Goal: Task Accomplishment & Management: Use online tool/utility

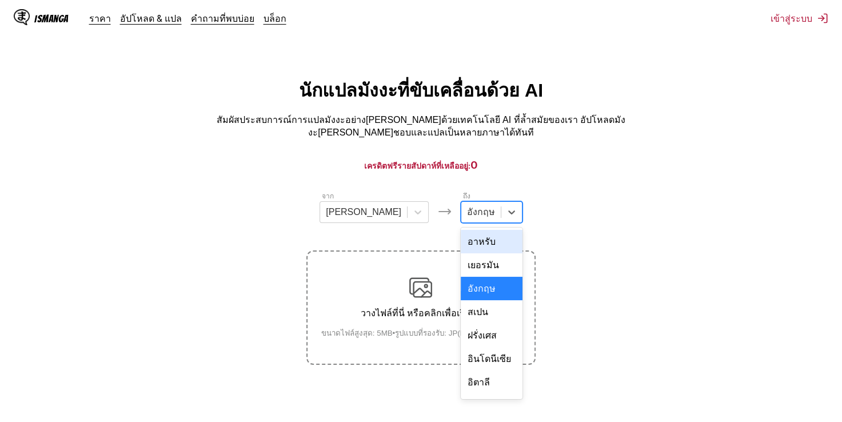
click at [467, 206] on div at bounding box center [481, 212] width 28 height 13
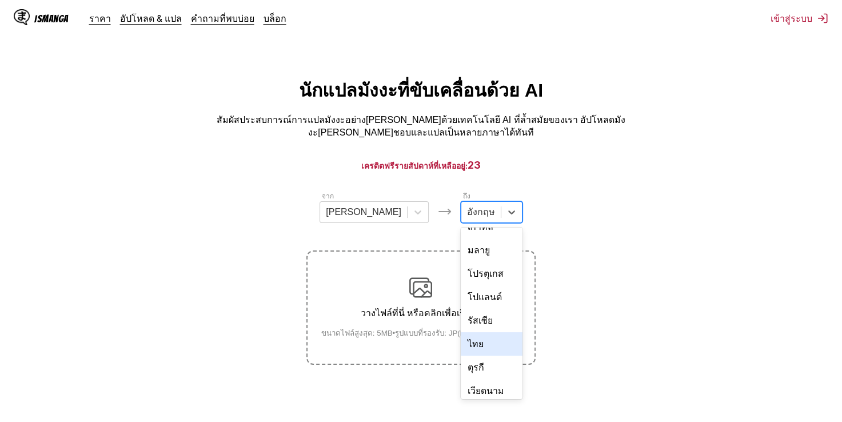
click at [461, 332] on div "ไทย" at bounding box center [492, 343] width 62 height 23
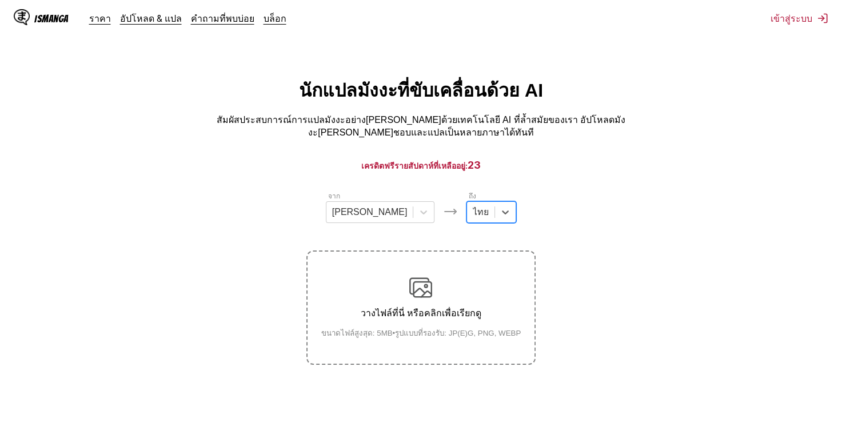
click at [418, 309] on p "วางไฟล์ที่นี่ หรือคลิกเพื่อเรียกดู" at bounding box center [421, 313] width 218 height 14
click at [0, 0] on input "วางไฟล์ที่นี่ หรือคลิกเพื่อเรียกดู ขนาดไฟล์สูงสุด: 5MB • รูปแบบที่รองรับ: JP(E)…" at bounding box center [0, 0] width 0 height 0
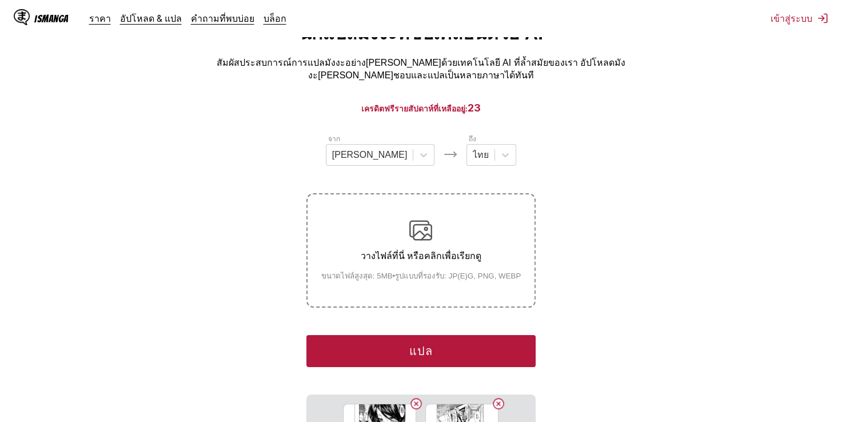
scroll to position [114, 0]
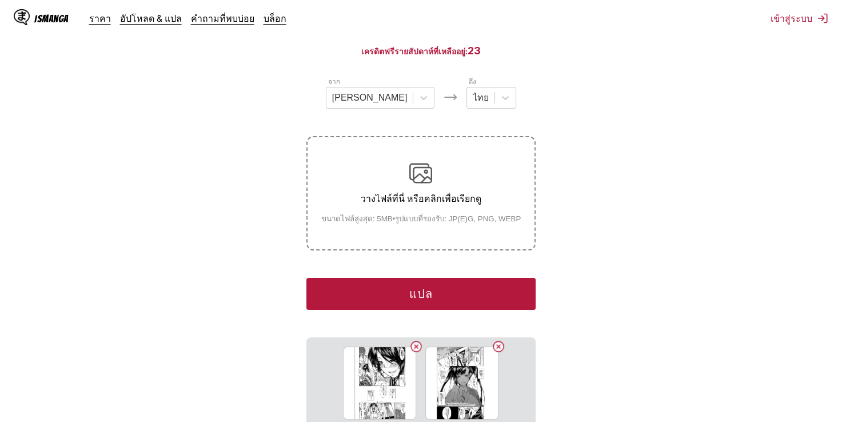
click at [450, 278] on button "แปล" at bounding box center [420, 294] width 229 height 32
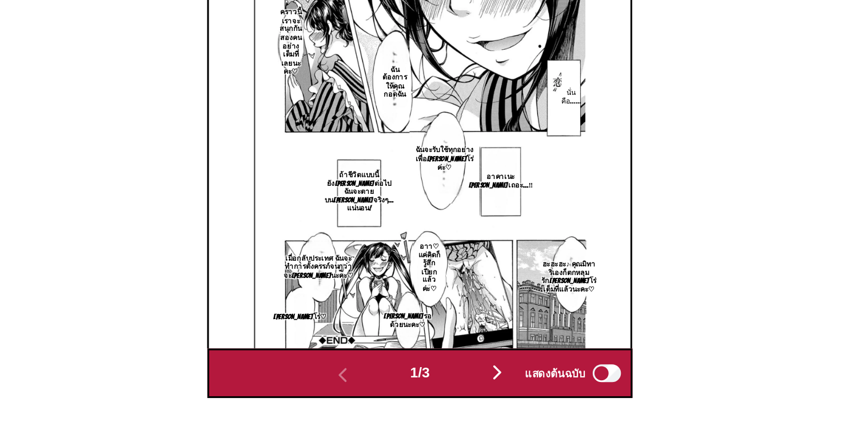
scroll to position [357, 0]
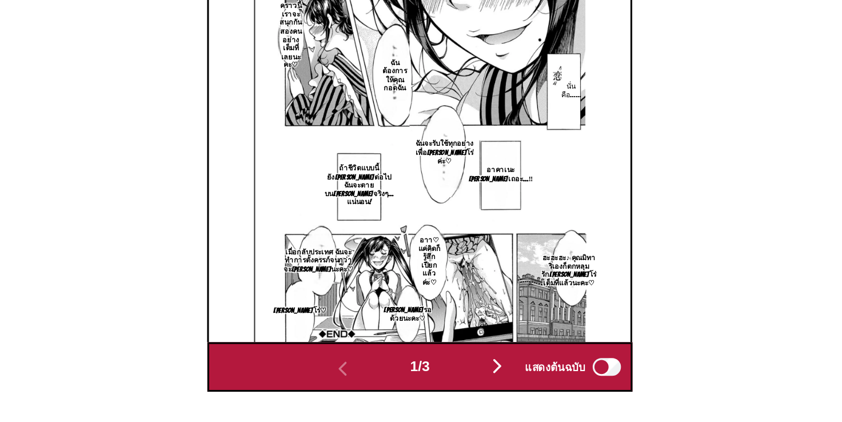
click at [474, 378] on img "button" at bounding box center [471, 385] width 14 height 14
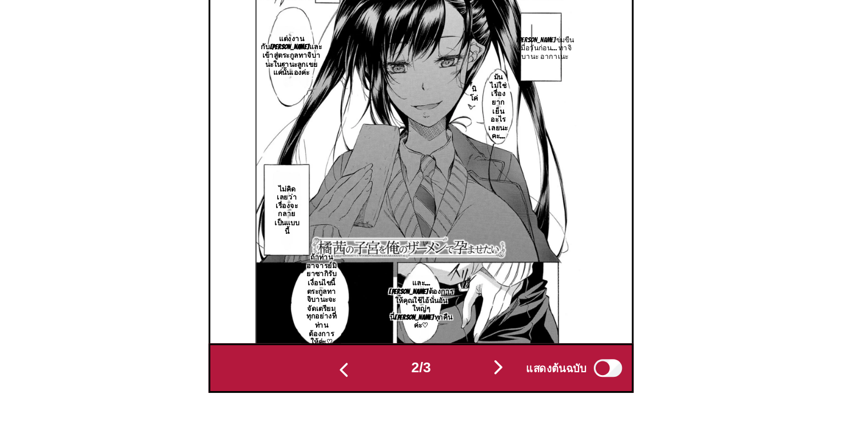
click at [470, 381] on img "button" at bounding box center [471, 385] width 14 height 14
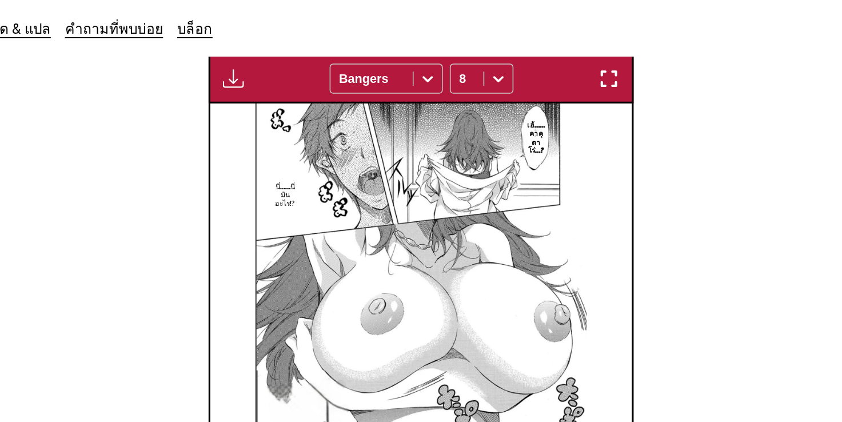
scroll to position [210, 0]
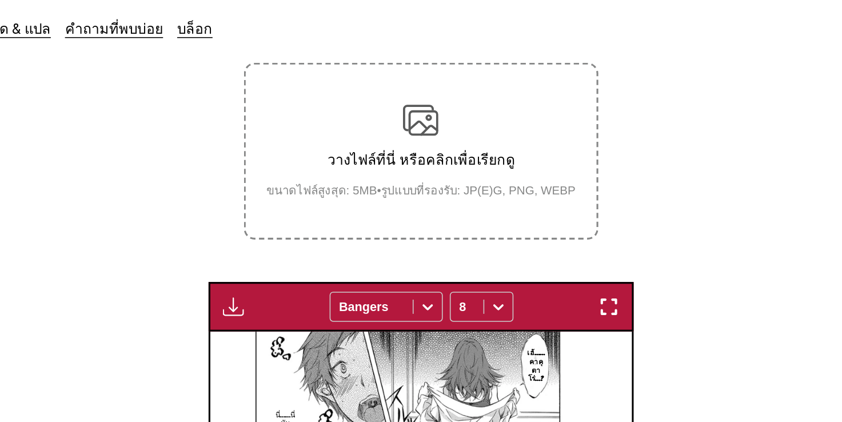
click at [428, 77] on img at bounding box center [420, 77] width 23 height 23
click at [0, 0] on input "วางไฟล์ที่นี่ หรือคลิกเพื่อเรียกดู ขนาดไฟล์สูงสุด: 5MB • รูปแบบที่รองรับ: JP(E)…" at bounding box center [0, 0] width 0 height 0
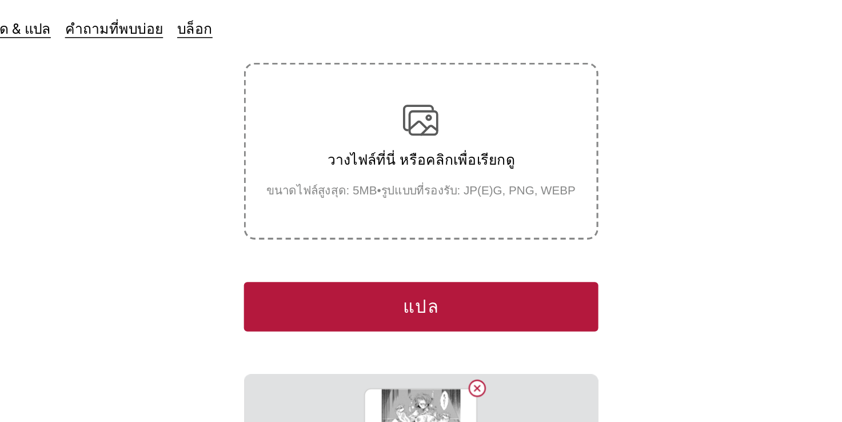
click at [416, 117] on small "ขนาดไฟล์สูงสุด: 5MB • รูปแบบที่รองรับ: JP(E)G, PNG, WEBP" at bounding box center [421, 123] width 218 height 12
click at [0, 0] on input "วางไฟล์ที่นี่ หรือคลิกเพื่อเรียกดู ขนาดไฟล์สูงสุด: 5MB • รูปแบบที่รองรับ: JP(E)…" at bounding box center [0, 0] width 0 height 0
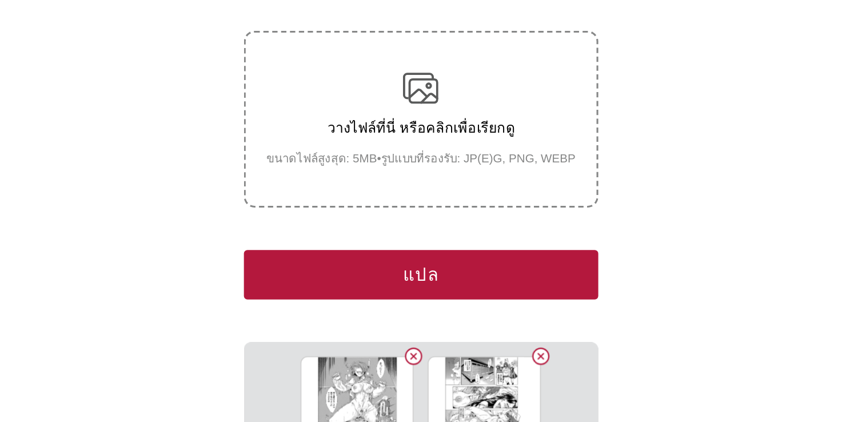
scroll to position [98, 0]
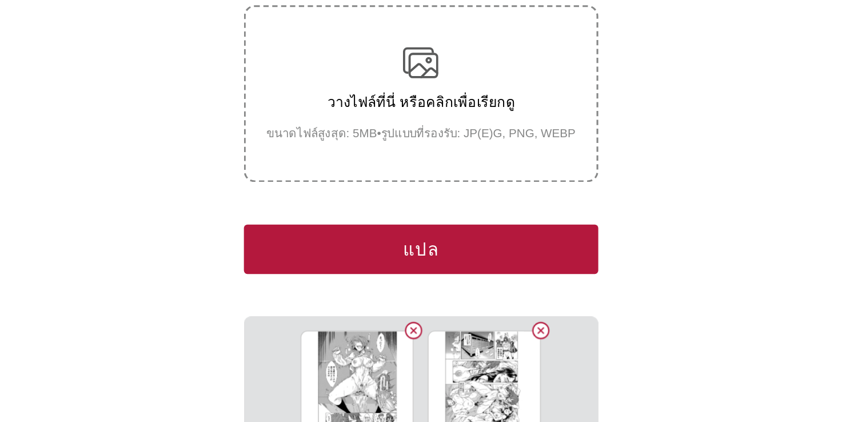
click at [476, 297] on button "แปล" at bounding box center [420, 310] width 229 height 32
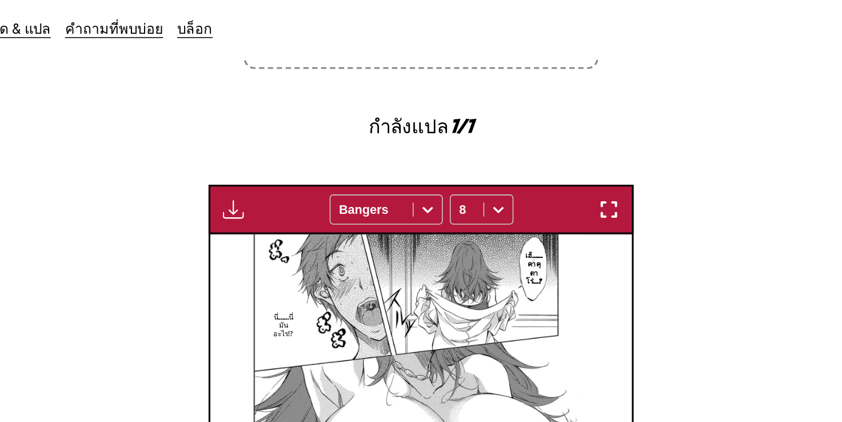
scroll to position [283, 0]
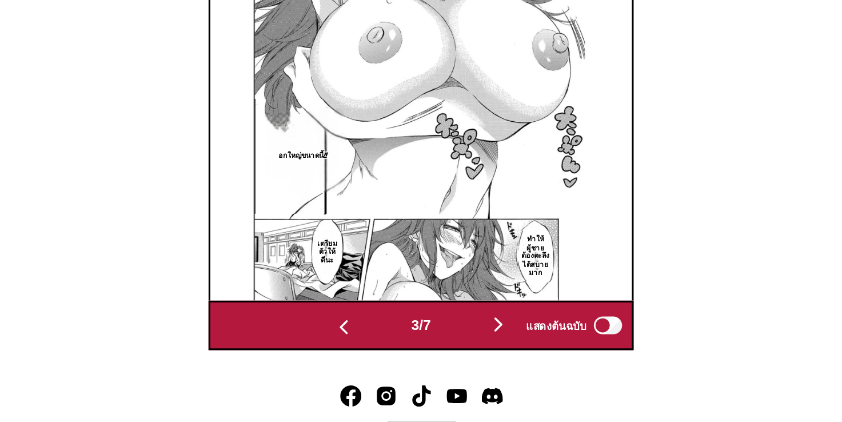
click at [471, 351] on img "button" at bounding box center [471, 358] width 14 height 14
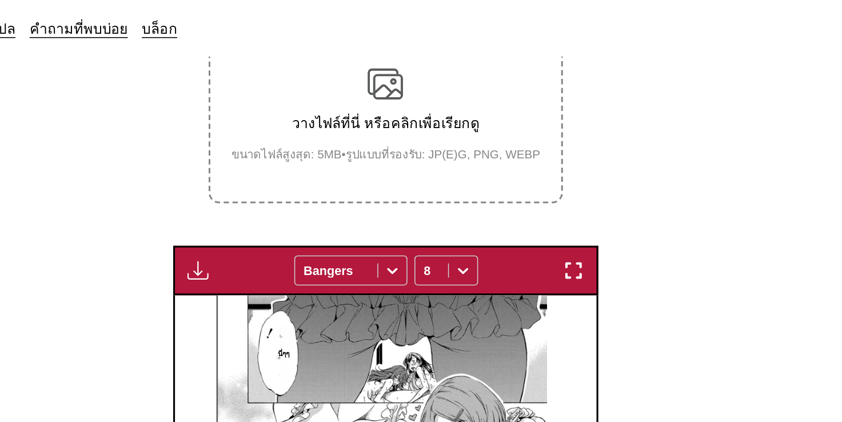
scroll to position [231, 0]
